Goal: Information Seeking & Learning: Learn about a topic

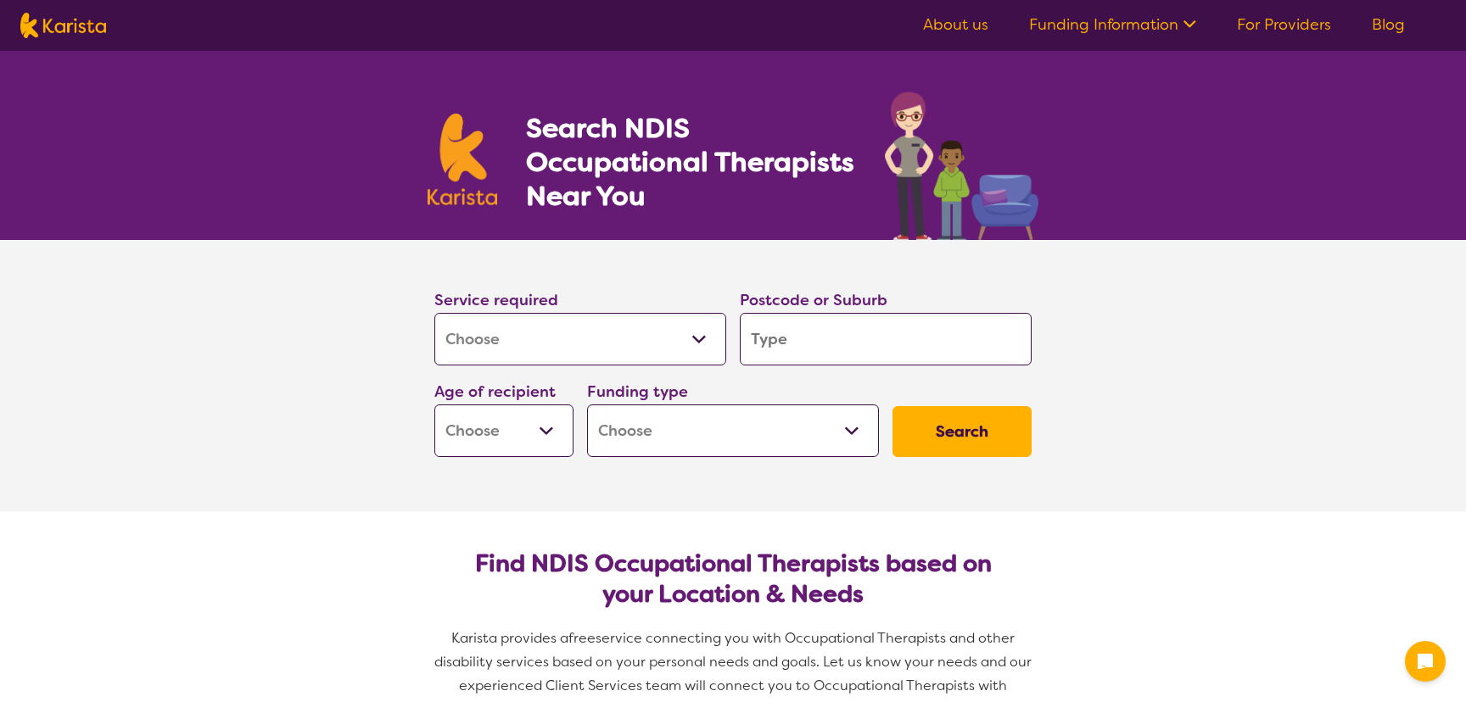
select select "[MEDICAL_DATA]"
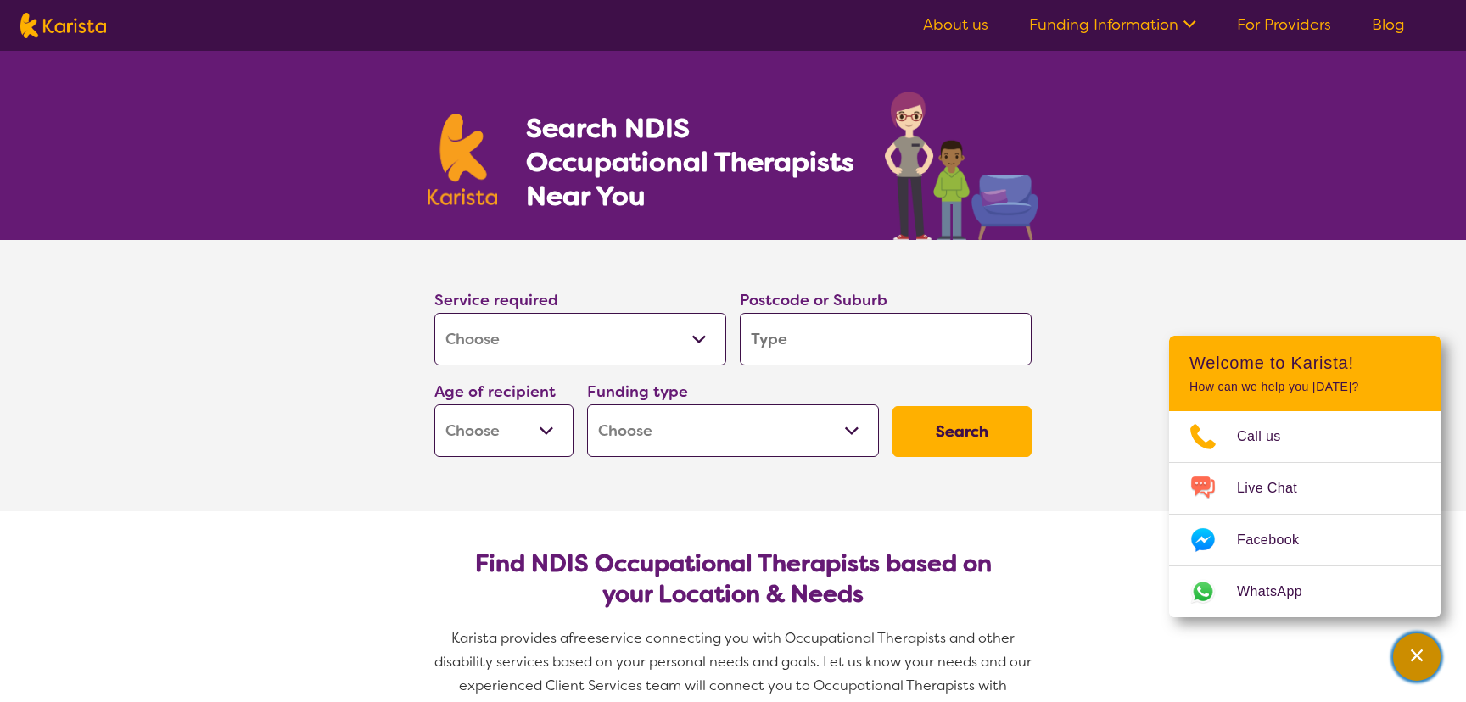
click at [1420, 650] on icon "Channel Menu" at bounding box center [1416, 655] width 17 height 17
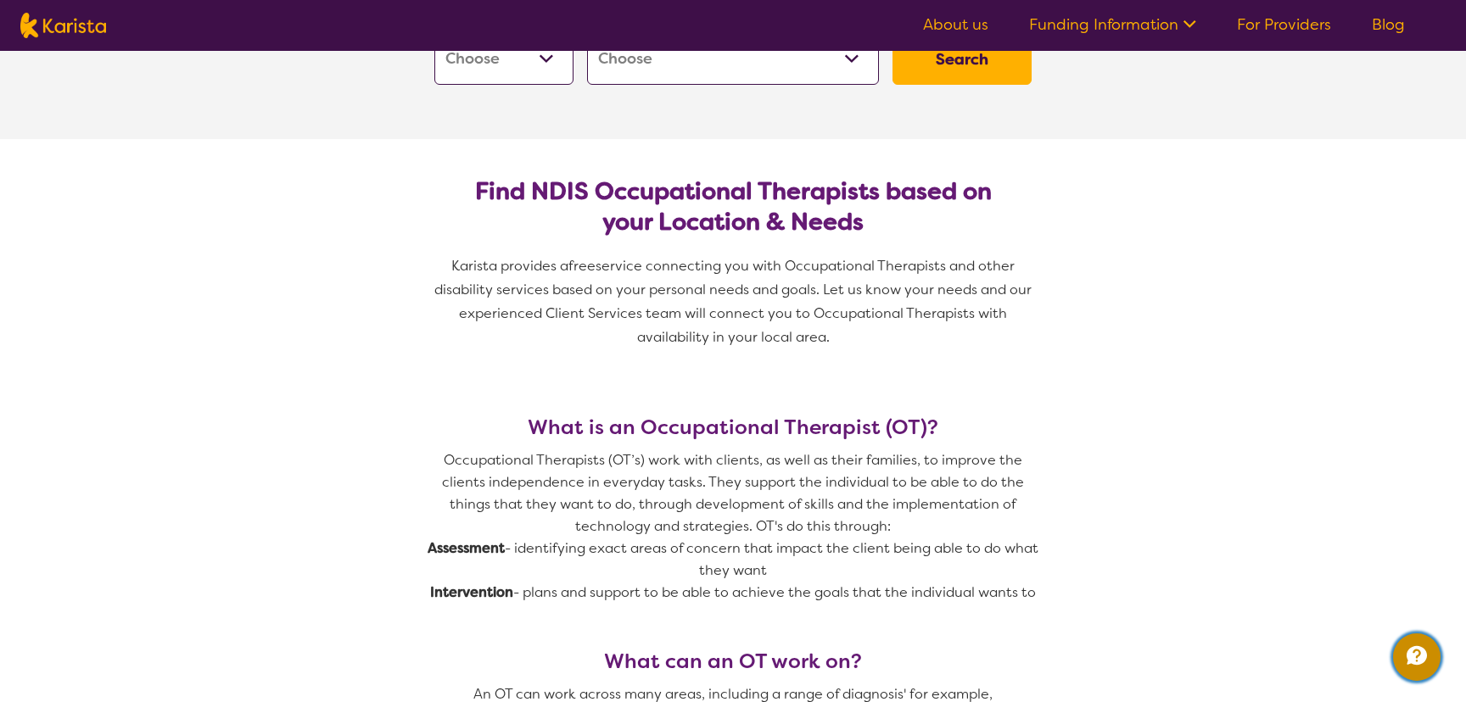
scroll to position [386, 0]
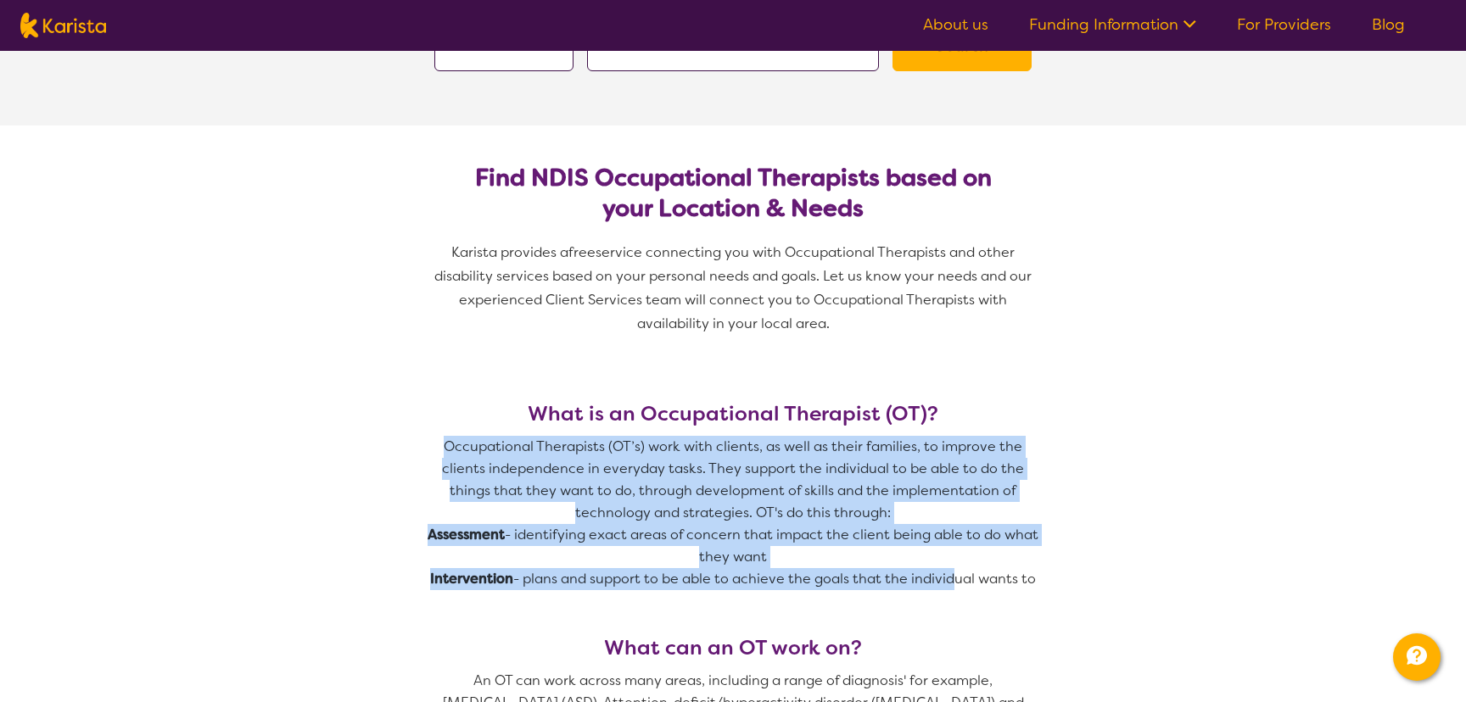
drag, startPoint x: 449, startPoint y: 445, endPoint x: 951, endPoint y: 569, distance: 517.3
click at [951, 569] on span "Occupational Therapists (OT’s) work with clients, as well as their families, to…" at bounding box center [733, 513] width 611 height 154
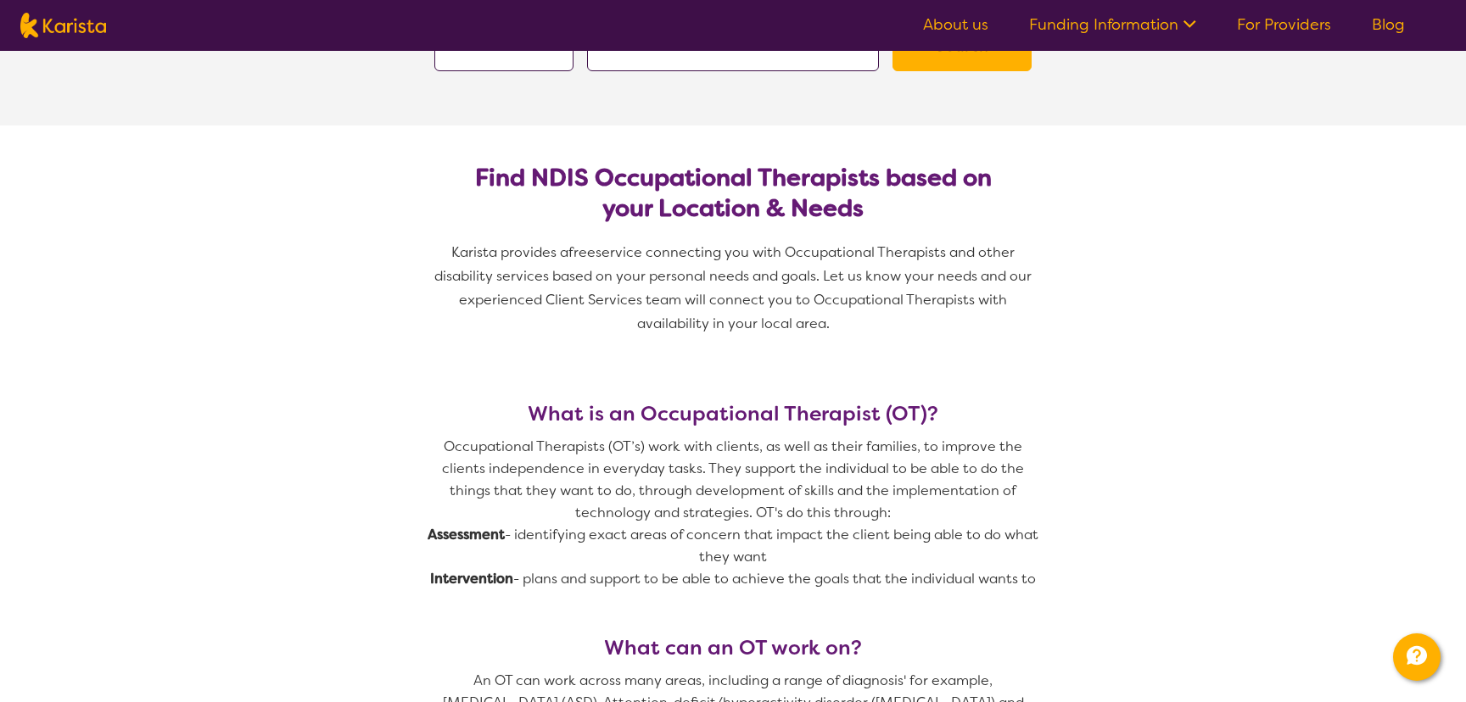
drag, startPoint x: 1040, startPoint y: 580, endPoint x: 449, endPoint y: 450, distance: 605.4
click at [551, 461] on p "Occupational Therapists (OT’s) work with clients, as well as their families, to…" at bounding box center [733, 480] width 611 height 88
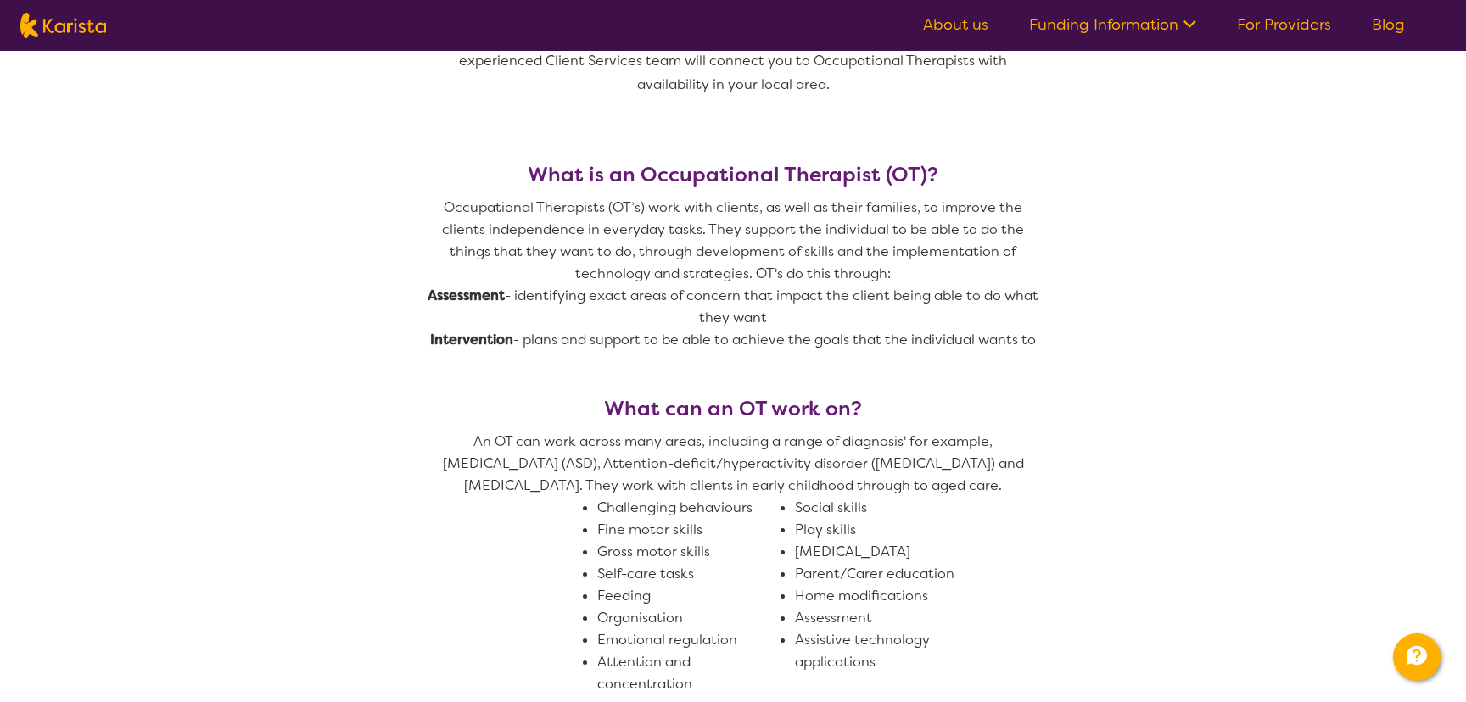
scroll to position [643, 0]
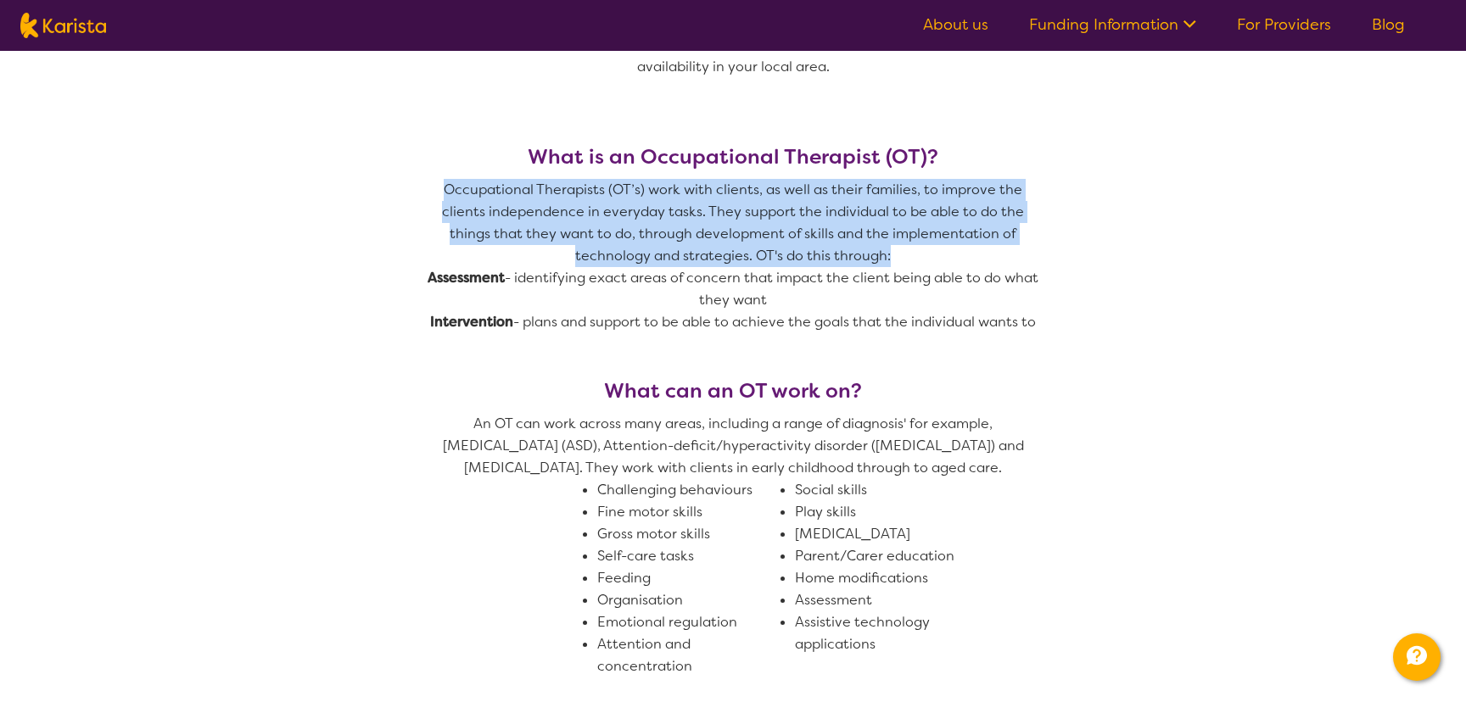
drag, startPoint x: 447, startPoint y: 192, endPoint x: 930, endPoint y: 253, distance: 486.6
click at [930, 253] on p "Occupational Therapists (OT’s) work with clients, as well as their families, to…" at bounding box center [733, 223] width 611 height 88
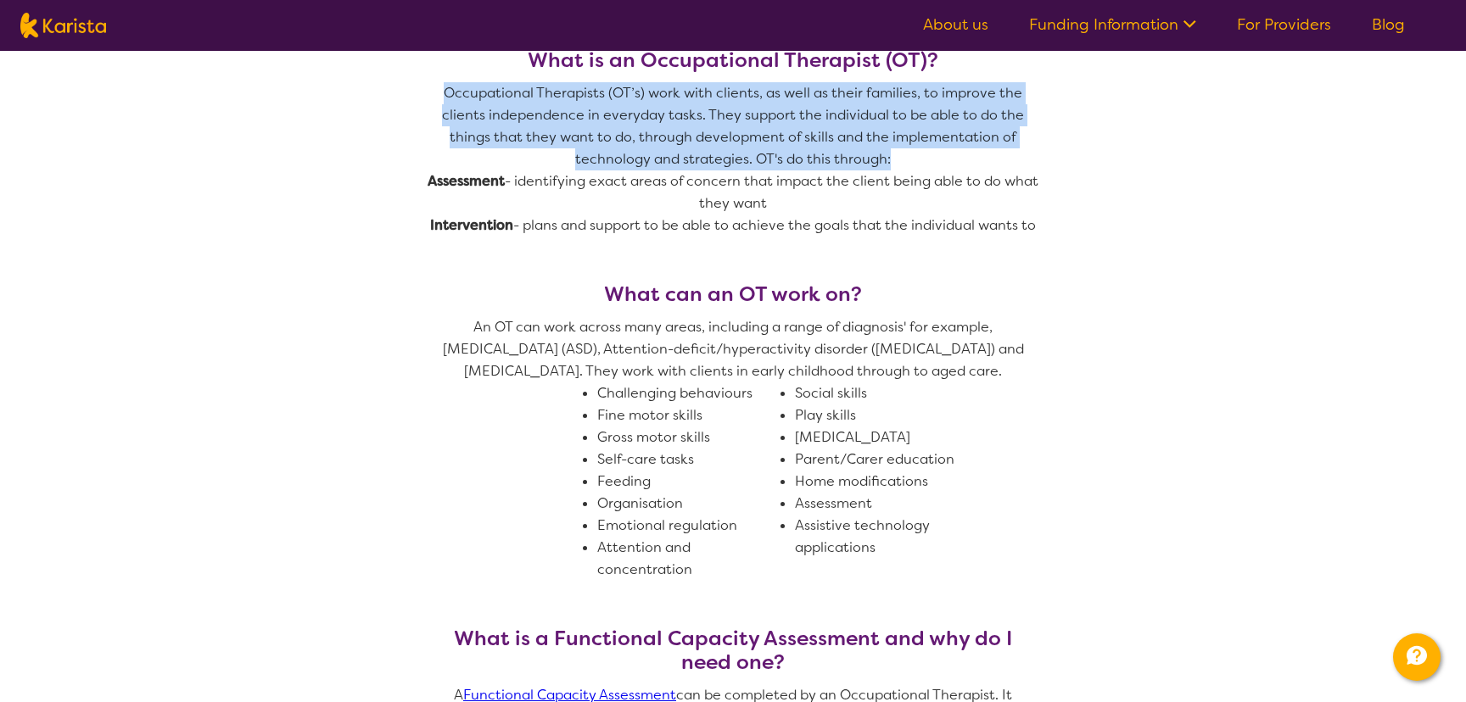
scroll to position [758, 0]
